Goal: Navigation & Orientation: Find specific page/section

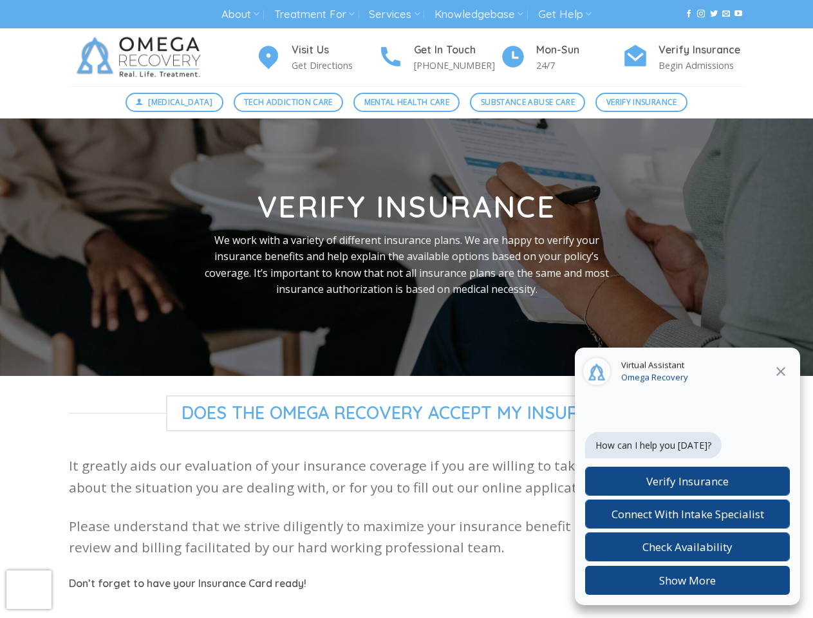
click at [240, 14] on link "About" at bounding box center [240, 15] width 38 height 24
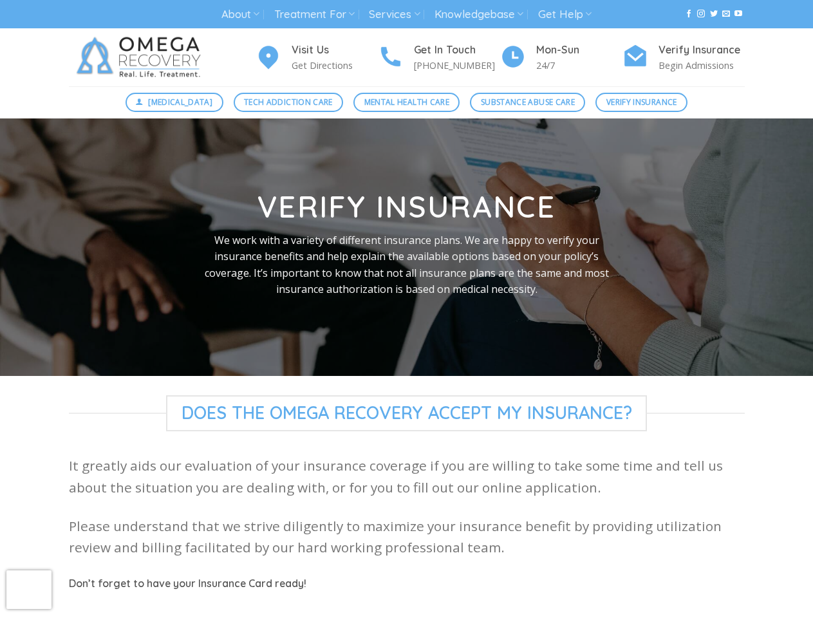
click at [315, 14] on link "Treatment For" at bounding box center [314, 15] width 80 height 24
click at [395, 14] on link "Services" at bounding box center [394, 15] width 51 height 24
click at [480, 14] on link "Knowledgebase" at bounding box center [479, 15] width 89 height 24
click at [566, 14] on link "Get Help" at bounding box center [564, 15] width 53 height 24
